Goal: Task Accomplishment & Management: Use online tool/utility

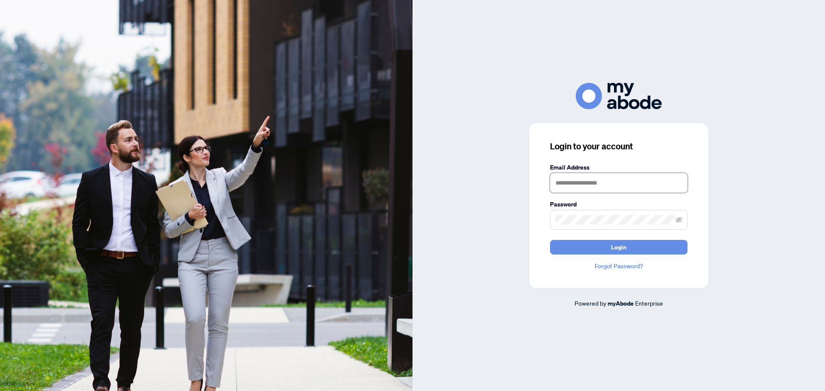
click at [597, 183] on input "text" at bounding box center [618, 183] width 137 height 20
type input "**********"
click at [624, 246] on span "Login" at bounding box center [618, 248] width 15 height 14
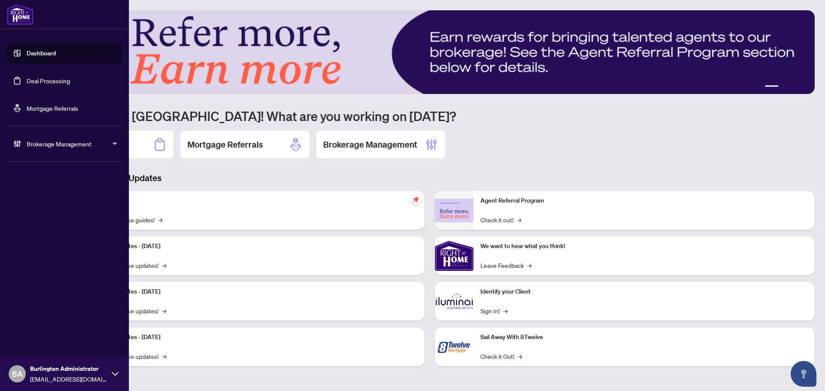
click at [52, 81] on link "Deal Processing" at bounding box center [48, 81] width 43 height 8
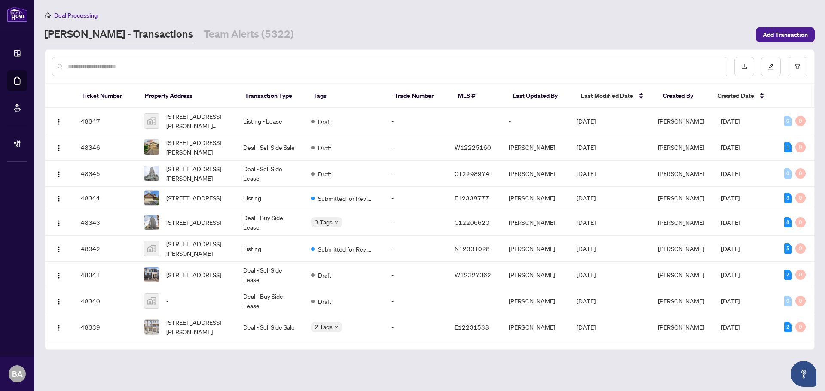
click at [162, 66] on input "text" at bounding box center [394, 66] width 652 height 9
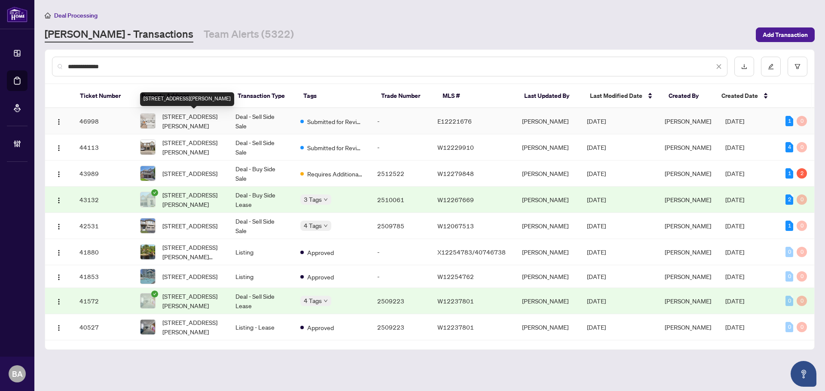
type input "**********"
click at [188, 119] on span "[STREET_ADDRESS][PERSON_NAME]" at bounding box center [191, 121] width 59 height 19
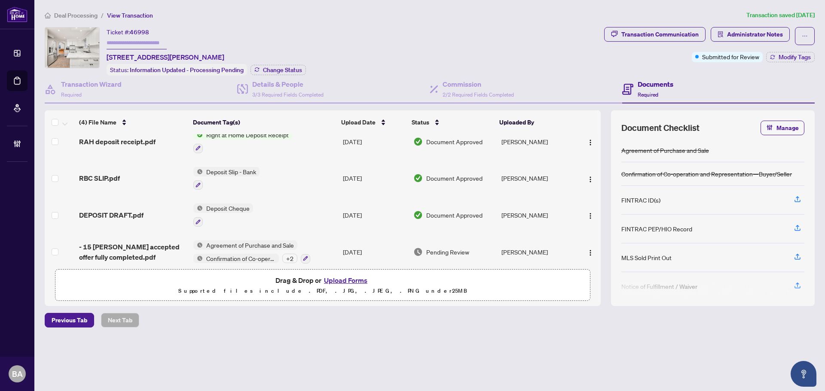
scroll to position [19, 0]
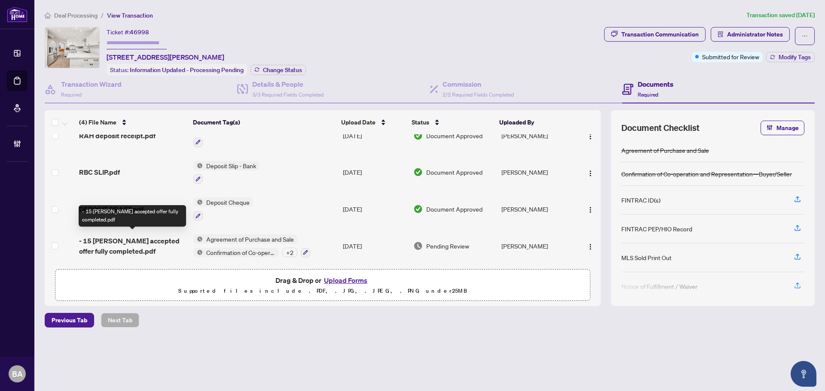
click at [159, 238] on span "- 15 [PERSON_NAME] accepted offer fully completed.pdf" at bounding box center [132, 246] width 107 height 21
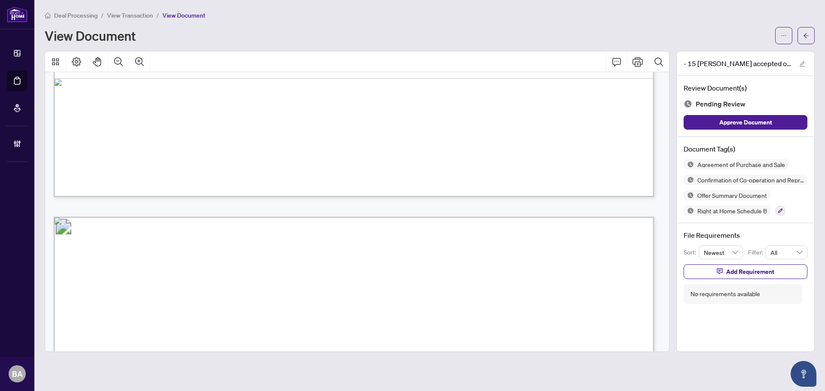
scroll to position [2127, 0]
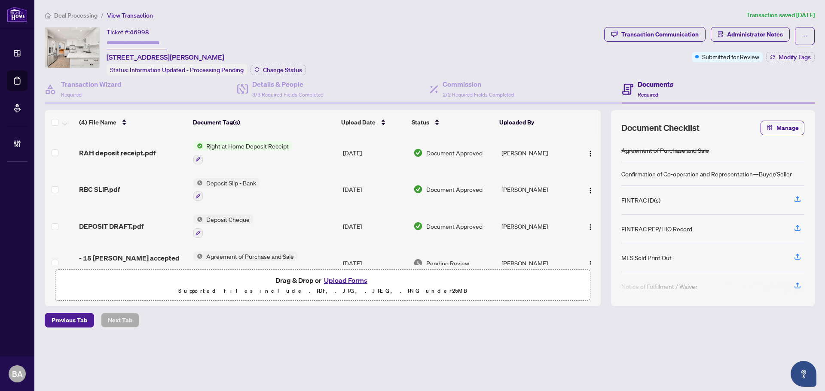
click at [632, 257] on div "MLS Sold Print Out" at bounding box center [646, 257] width 50 height 9
